Goal: Information Seeking & Learning: Learn about a topic

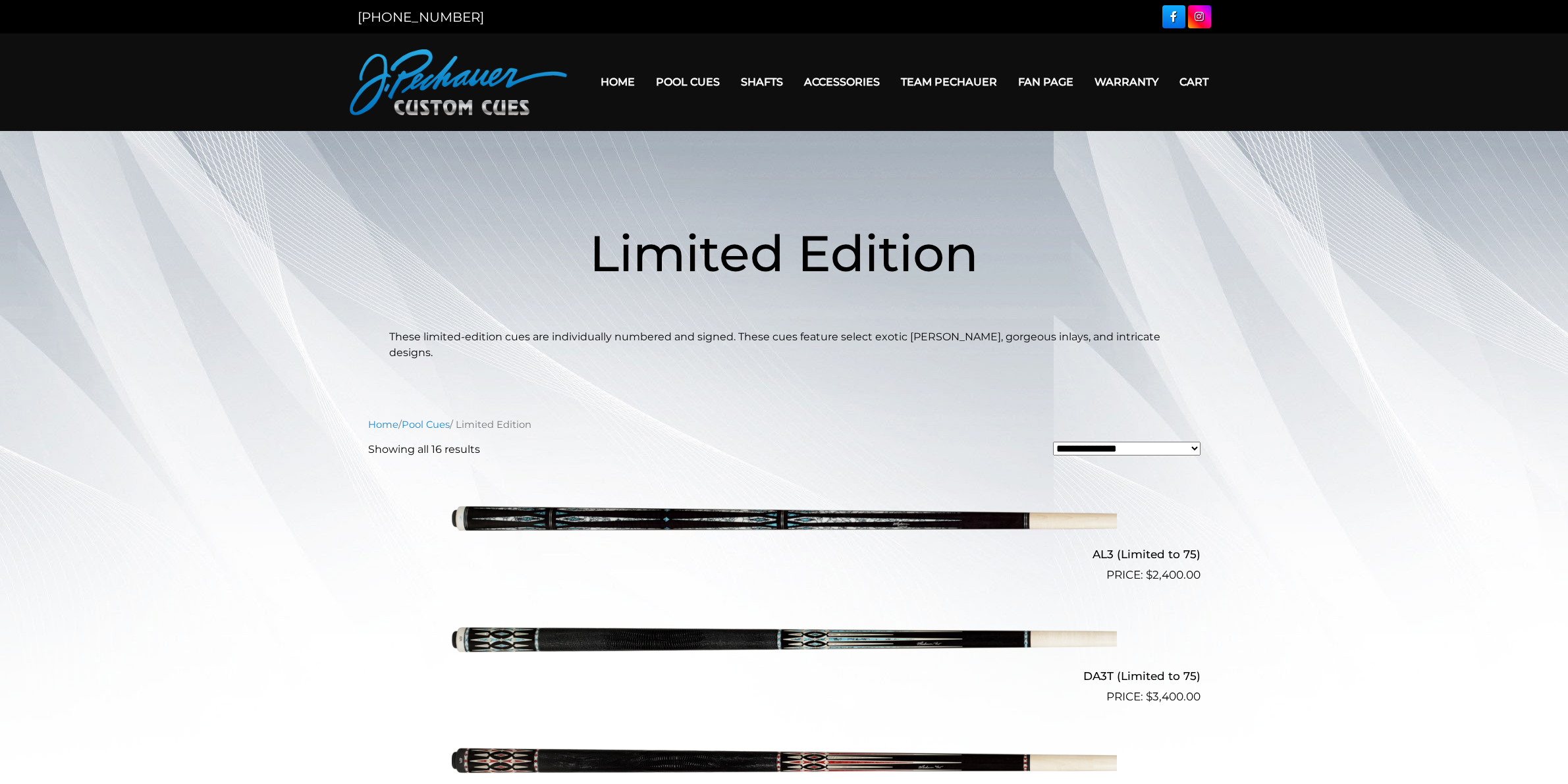
scroll to position [1208, 0]
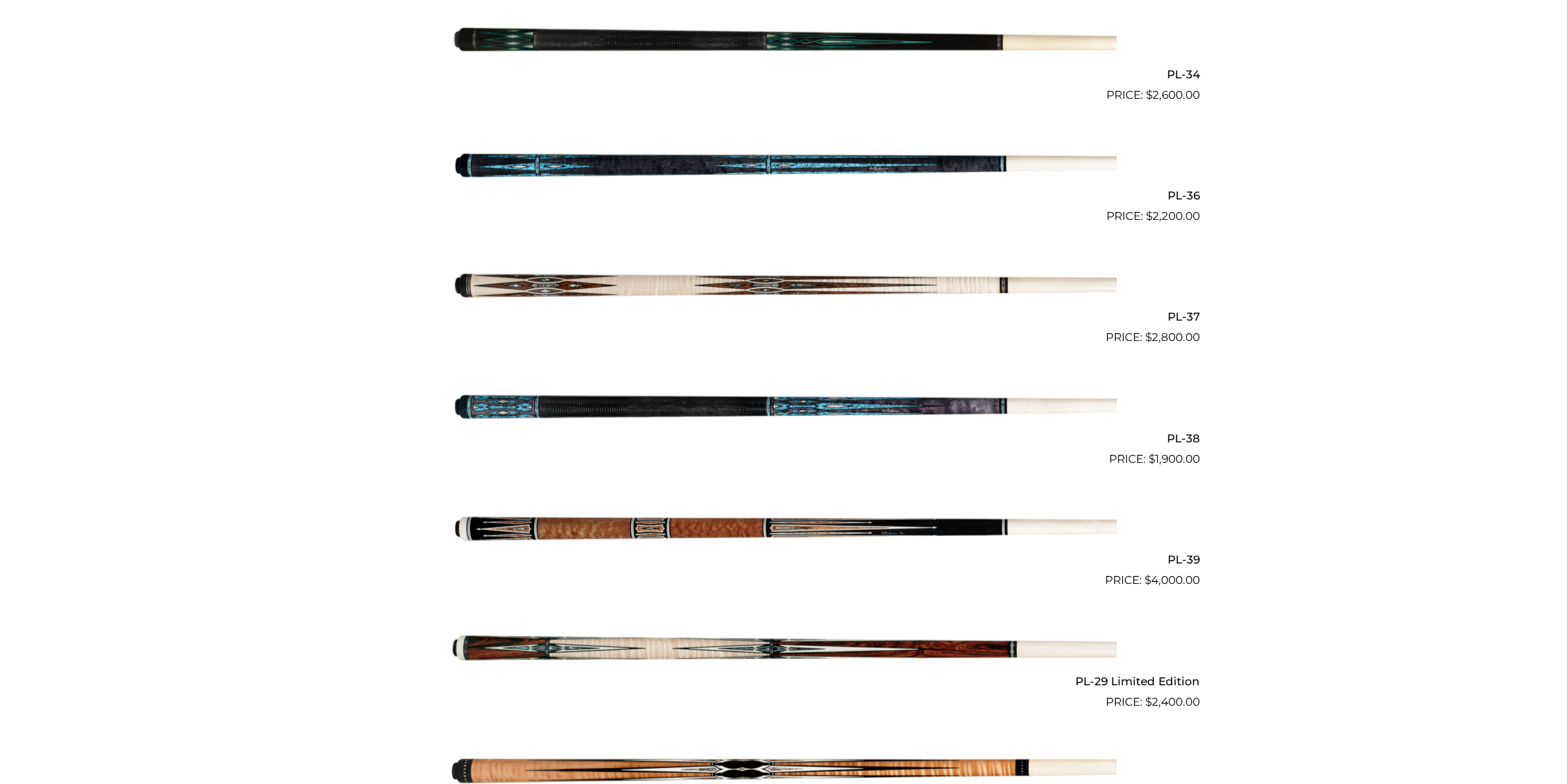
click at [883, 273] on img at bounding box center [784, 285] width 665 height 110
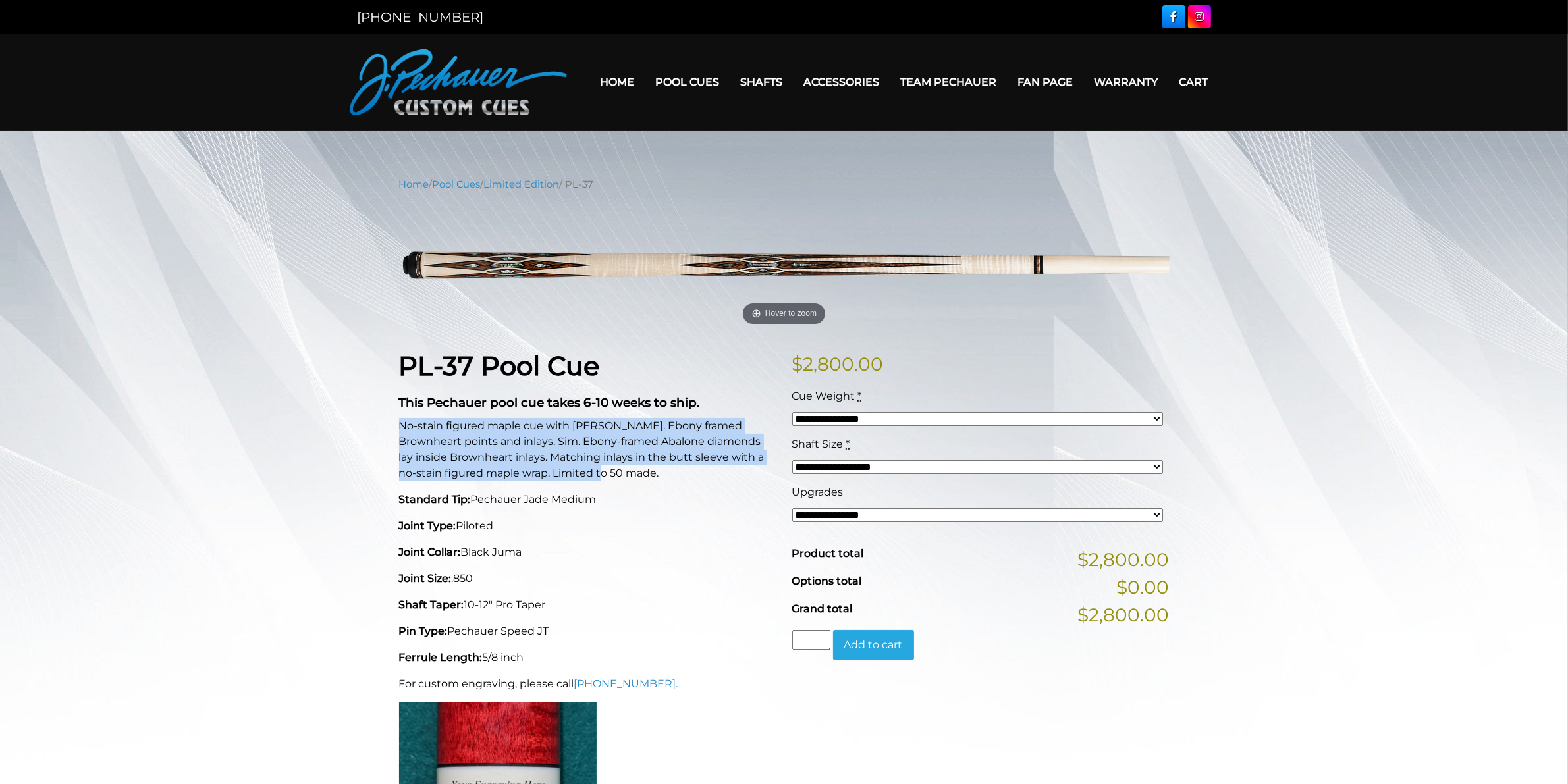
drag, startPoint x: 399, startPoint y: 425, endPoint x: 614, endPoint y: 472, distance: 220.1
click at [614, 472] on p "No-stain figured maple cue with [PERSON_NAME]. Ebony framed Brownheart points a…" at bounding box center [588, 449] width 378 height 63
copy p "No-stain figured maple cue with [PERSON_NAME]. Ebony framed Brownheart points a…"
